Goal: Task Accomplishment & Management: Manage account settings

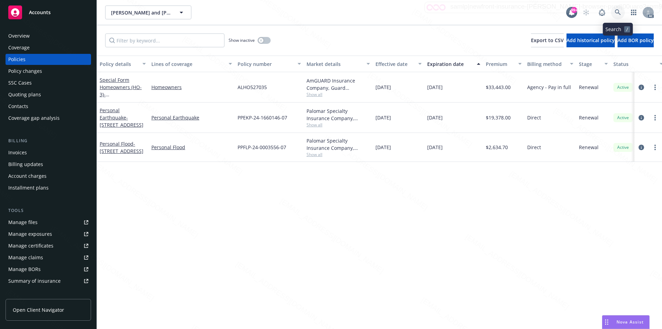
click at [614, 12] on link at bounding box center [618, 13] width 14 height 14
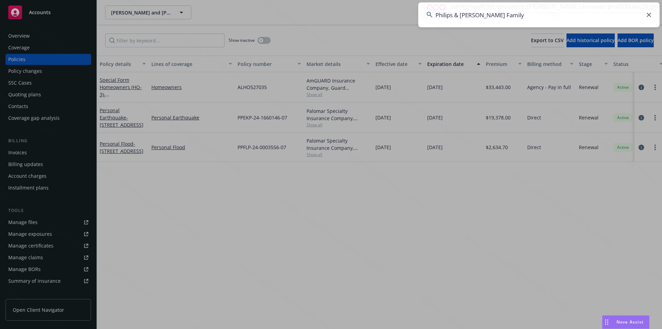
type input "Philips & [PERSON_NAME] Family"
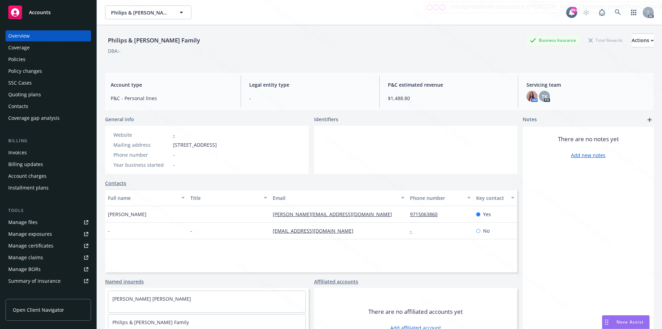
click at [174, 146] on span "[STREET_ADDRESS]" at bounding box center [195, 144] width 44 height 7
click at [205, 155] on div "Phone number -" at bounding box center [165, 154] width 109 height 7
click at [173, 145] on span "[STREET_ADDRESS]" at bounding box center [195, 144] width 44 height 7
copy span "5110 SW Natchez S"
drag, startPoint x: 173, startPoint y: 146, endPoint x: 215, endPoint y: 144, distance: 41.8
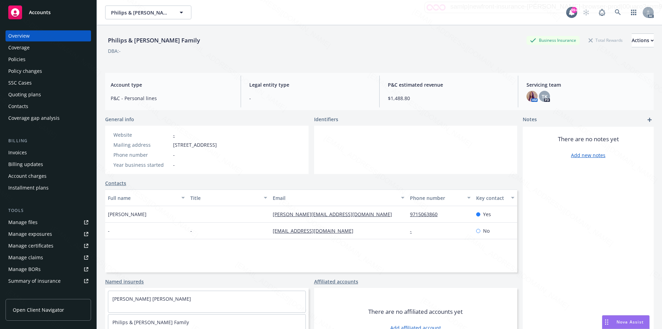
click at [215, 144] on span "[STREET_ADDRESS]" at bounding box center [195, 144] width 44 height 7
click at [100, 238] on div "Philips & [PERSON_NAME] Family Business Insurance Total Rewards Actions DBA: - …" at bounding box center [379, 189] width 565 height 329
click at [34, 61] on div "Policies" at bounding box center [48, 59] width 80 height 11
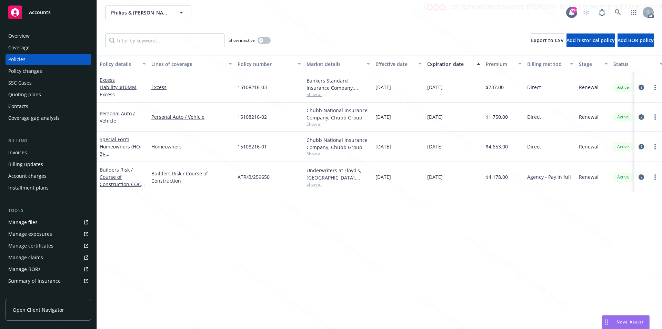
click at [276, 228] on div "Policy details Lines of coverage Policy number Market details Effective date Ex…" at bounding box center [379, 192] width 565 height 273
click at [266, 183] on div "ATR/B/259650" at bounding box center [269, 177] width 69 height 30
click at [271, 209] on div "Policy details Lines of coverage Policy number Market details Effective date Ex…" at bounding box center [379, 192] width 565 height 273
click at [121, 143] on link "Special Form Homeowners (HO-3) - [STREET_ADDRESS][PERSON_NAME]" at bounding box center [122, 154] width 44 height 36
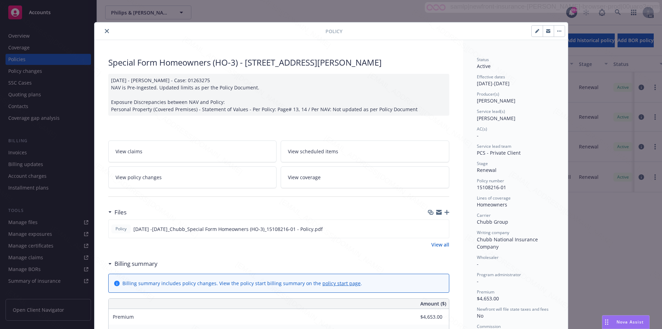
scroll to position [69, 0]
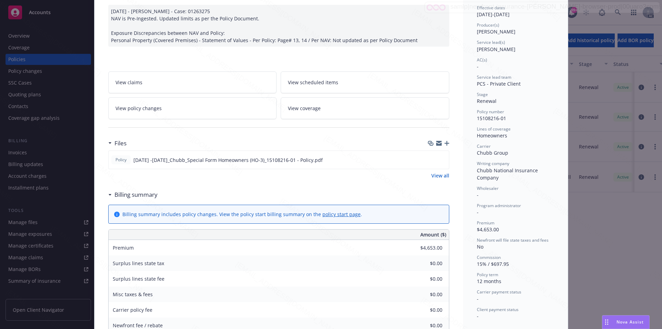
click at [126, 195] on h3 "Billing summary" at bounding box center [136, 194] width 43 height 9
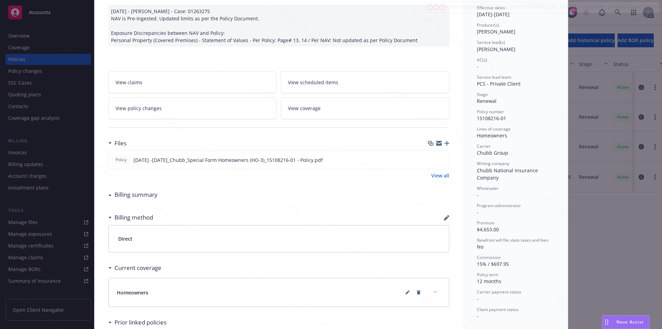
click at [126, 195] on h3 "Billing summary" at bounding box center [136, 194] width 43 height 9
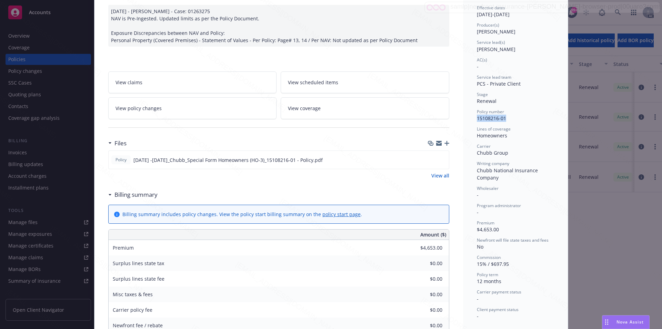
drag, startPoint x: 505, startPoint y: 118, endPoint x: 474, endPoint y: 119, distance: 30.7
click at [474, 119] on div "Status Active Effective dates [DATE] - [DATE] Producer(s) [PERSON_NAME] Service…" at bounding box center [515, 274] width 105 height 607
copy span "15108216-01"
click at [455, 91] on div "Special Form Homeowners (HO-3) - [STREET_ADDRESS][PERSON_NAME] [DATE] - [PERSON…" at bounding box center [279, 274] width 369 height 607
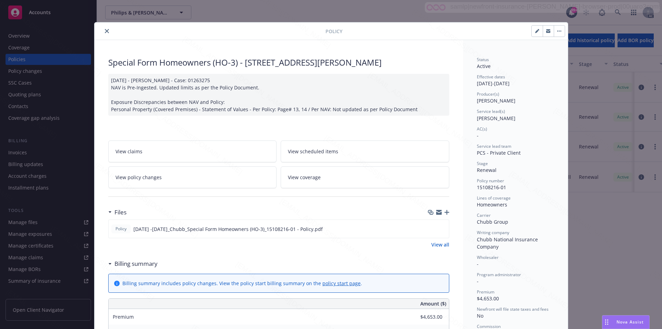
scroll to position [103, 0]
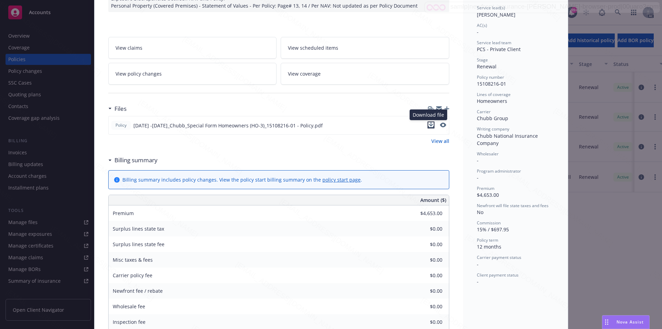
click at [429, 124] on icon "download file" at bounding box center [431, 125] width 6 height 6
click at [428, 125] on icon "download file" at bounding box center [431, 125] width 6 height 6
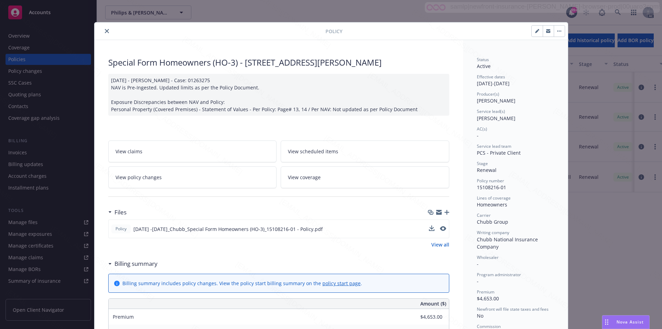
click at [557, 31] on icon "button" at bounding box center [559, 30] width 4 height 1
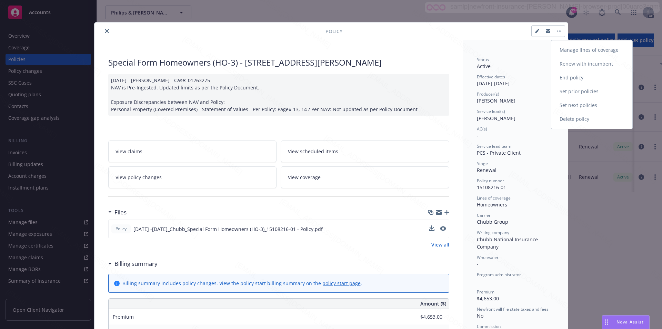
click at [567, 77] on link "End policy" at bounding box center [592, 78] width 81 height 14
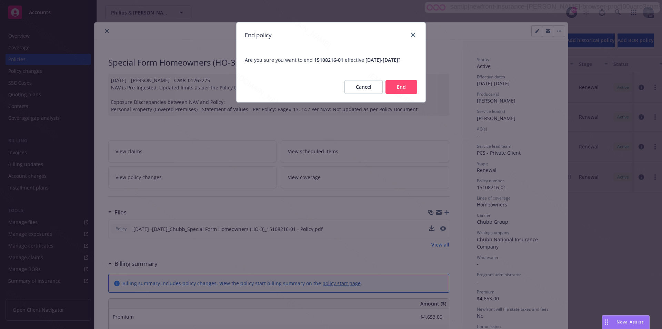
click at [404, 93] on button "End" at bounding box center [402, 87] width 32 height 14
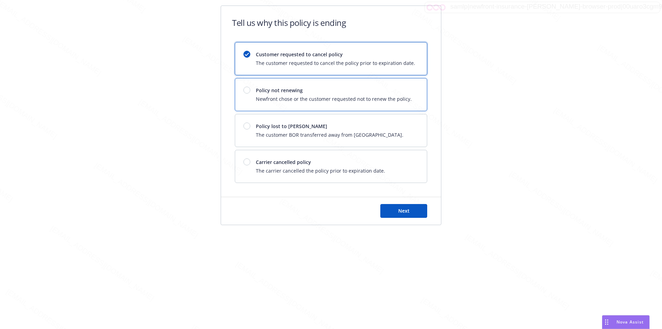
click at [246, 91] on div at bounding box center [247, 90] width 7 height 7
click at [395, 210] on button "Next" at bounding box center [403, 211] width 47 height 14
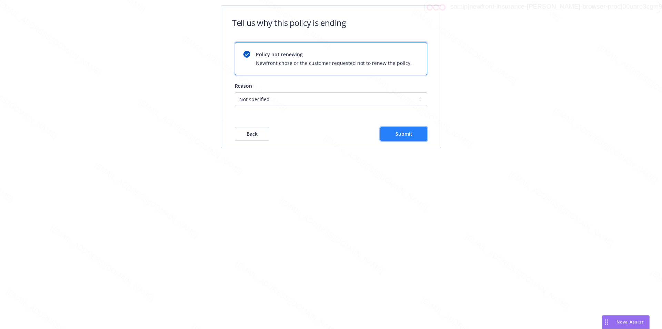
click at [403, 134] on span "Submit" at bounding box center [404, 133] width 17 height 7
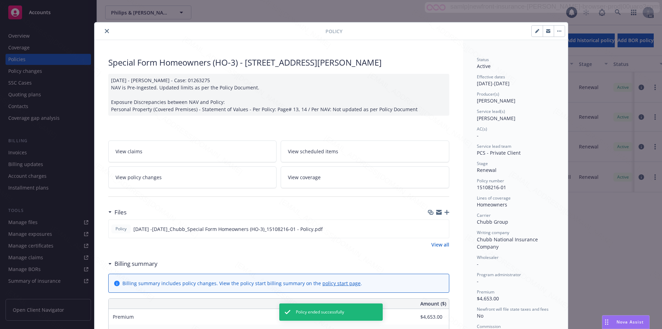
scroll to position [21, 0]
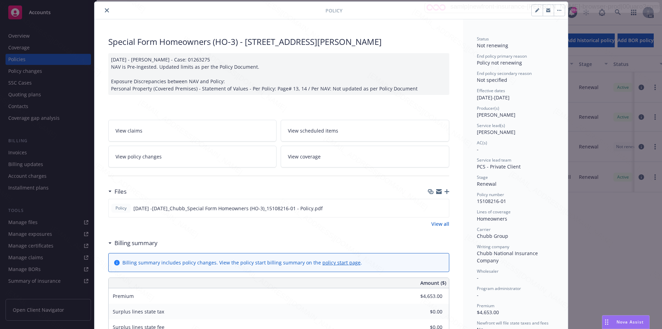
click at [105, 10] on icon "close" at bounding box center [107, 10] width 4 height 4
